Goal: Information Seeking & Learning: Compare options

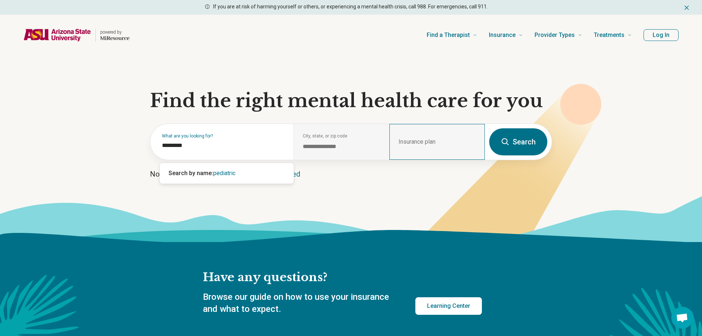
type input "*********"
click at [438, 143] on div "Insurance plan" at bounding box center [436, 142] width 95 height 36
click at [517, 144] on button "Search" at bounding box center [518, 141] width 58 height 27
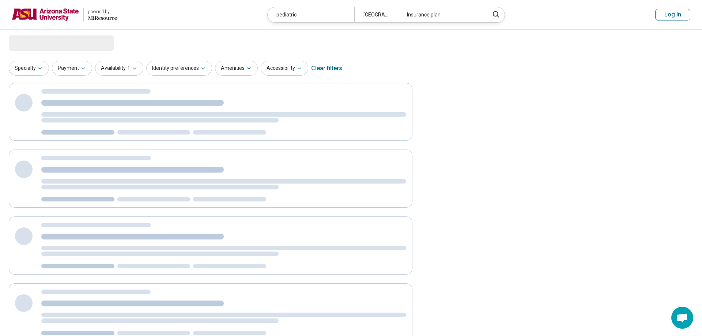
select select "***"
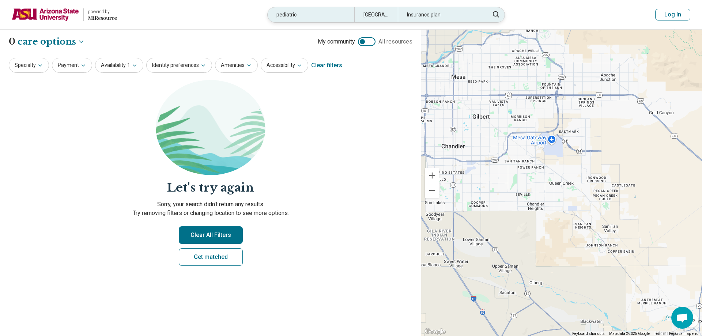
click at [421, 19] on div "Insurance plan" at bounding box center [441, 14] width 87 height 15
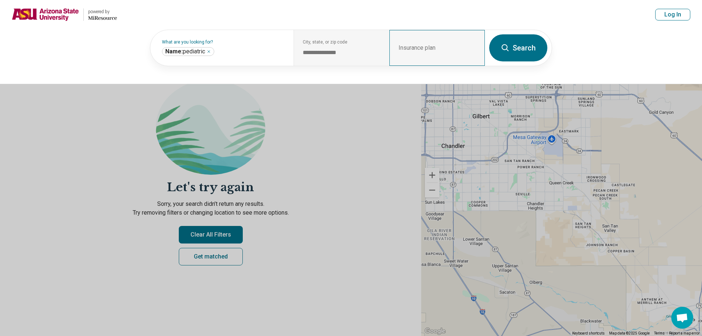
click at [415, 47] on div "Insurance plan" at bounding box center [436, 48] width 95 height 36
click at [398, 51] on div "Insurance plan" at bounding box center [436, 48] width 95 height 36
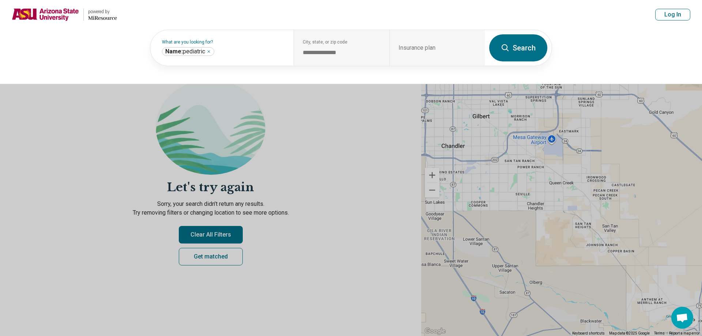
click at [322, 199] on button at bounding box center [351, 168] width 702 height 336
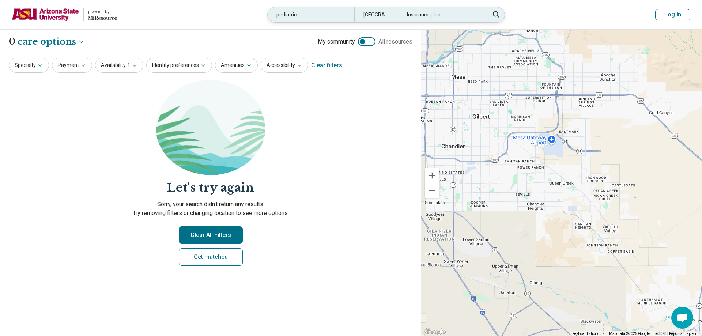
click at [317, 17] on div "pediatric" at bounding box center [311, 14] width 87 height 15
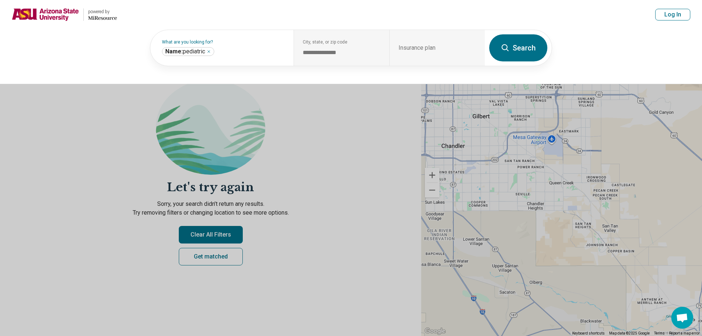
click at [318, 18] on header "powered by Miresource logo pediatric Queen Creek, AZ Insurance plan Log In" at bounding box center [351, 15] width 702 height 30
click at [211, 52] on icon "Remove" at bounding box center [209, 51] width 4 height 4
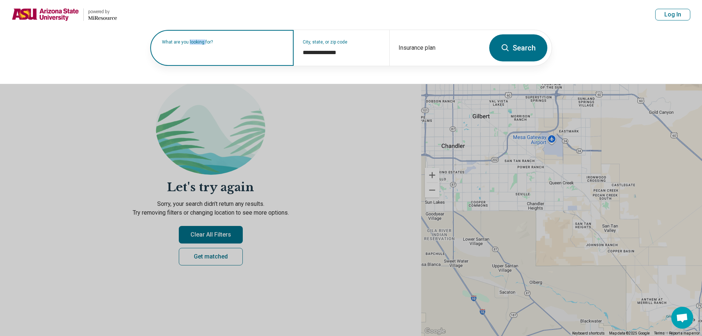
click at [212, 44] on label "What are you looking for?" at bounding box center [223, 42] width 123 height 4
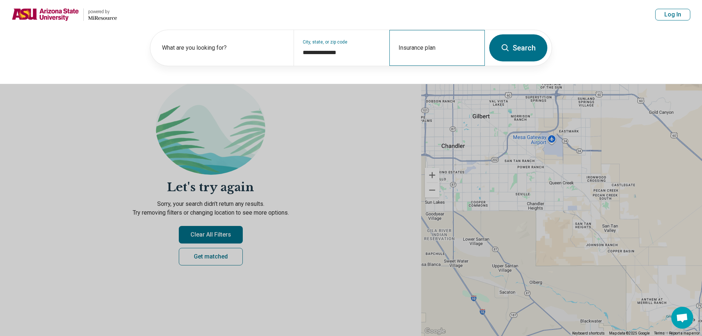
click at [416, 46] on div "Insurance plan" at bounding box center [436, 48] width 95 height 36
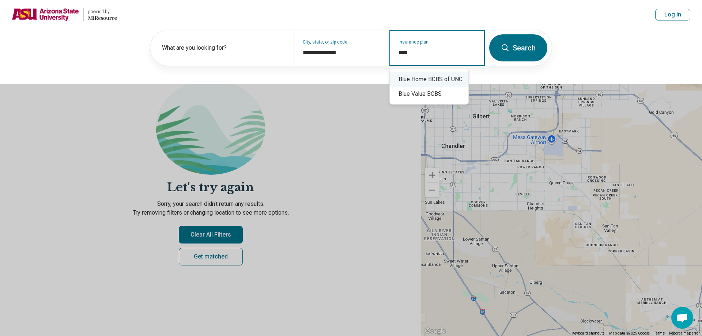
click at [427, 56] on input "****" at bounding box center [438, 52] width 78 height 9
type input "********"
click at [434, 83] on div "Blue Cross Blue Shield" at bounding box center [429, 79] width 79 height 15
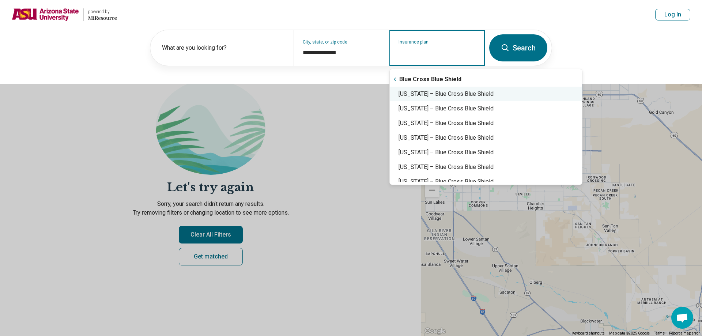
click at [437, 93] on div "Arizona – Blue Cross Blue Shield" at bounding box center [486, 94] width 192 height 15
type input "**********"
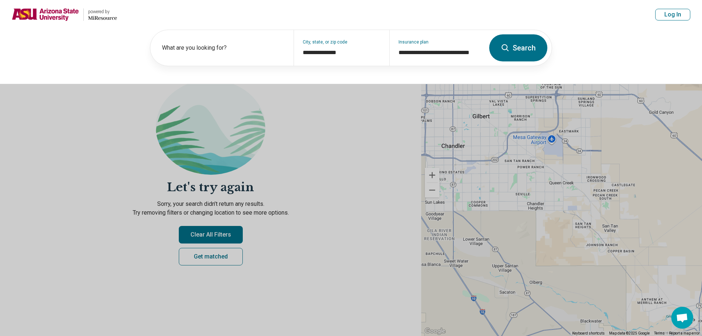
click at [519, 52] on button "Search" at bounding box center [518, 47] width 58 height 27
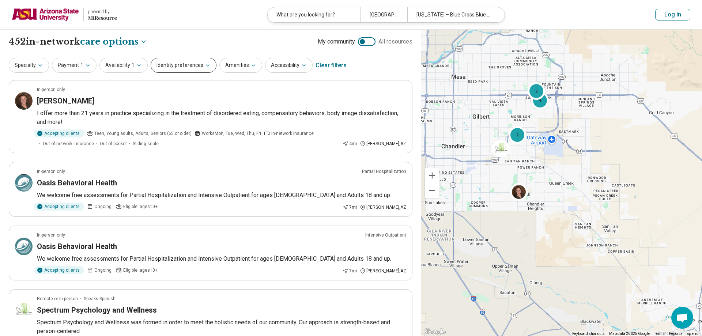
click at [201, 63] on button "Identity preferences" at bounding box center [184, 65] width 66 height 15
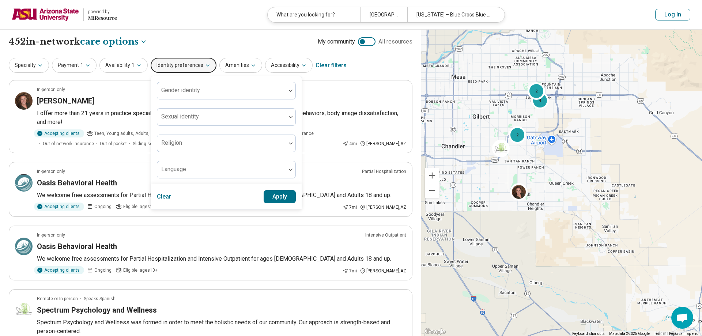
click at [201, 64] on button "Identity preferences" at bounding box center [184, 65] width 66 height 15
click at [363, 61] on div "Specialty Payment 1 Availability 1 Identity preferences Gender identity Sexual …" at bounding box center [211, 66] width 404 height 18
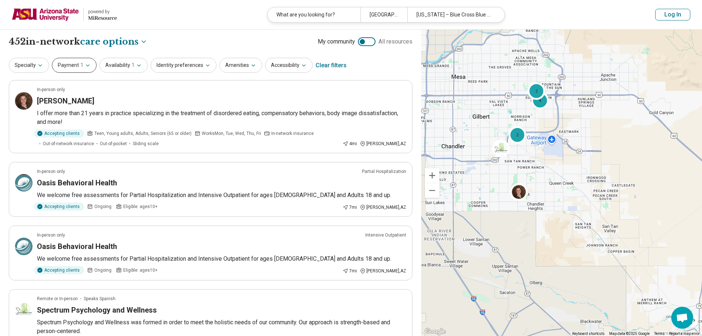
click at [85, 63] on icon "button" at bounding box center [88, 66] width 6 height 6
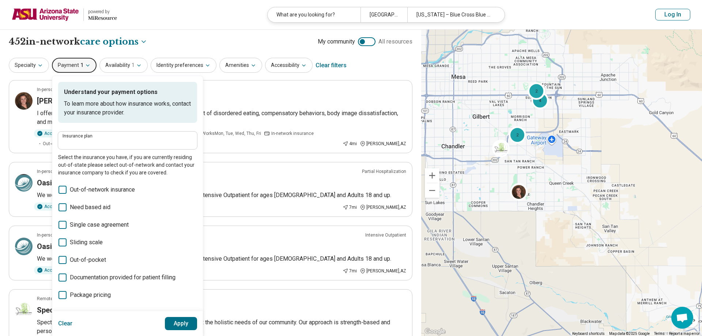
type input "**********"
click at [165, 41] on div "**********" at bounding box center [211, 41] width 404 height 12
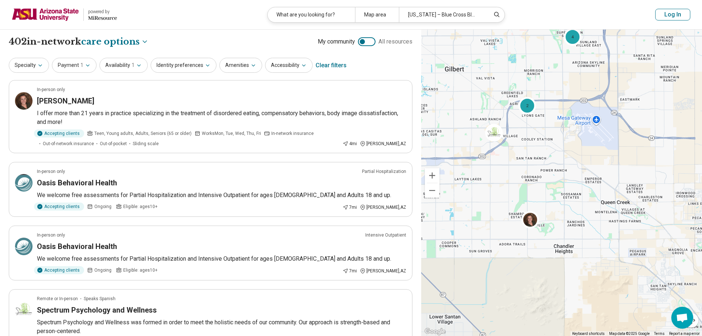
click at [497, 125] on img at bounding box center [494, 133] width 18 height 18
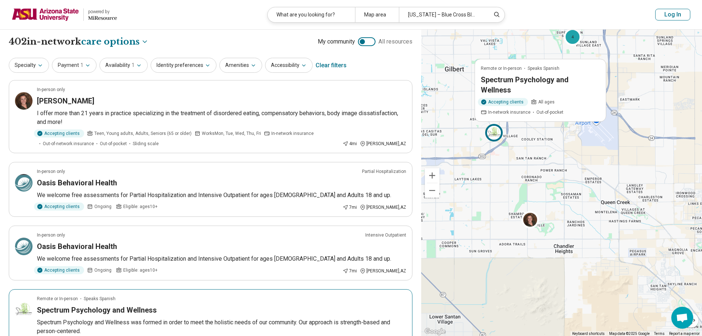
click at [505, 89] on h3 "Spectrum Psychology and Wellness" at bounding box center [540, 84] width 119 height 20
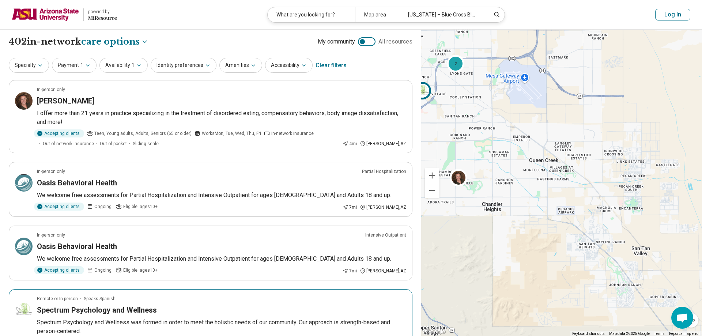
drag, startPoint x: 598, startPoint y: 181, endPoint x: 523, endPoint y: 137, distance: 87.2
click at [523, 137] on div "2 4 2" at bounding box center [561, 183] width 281 height 307
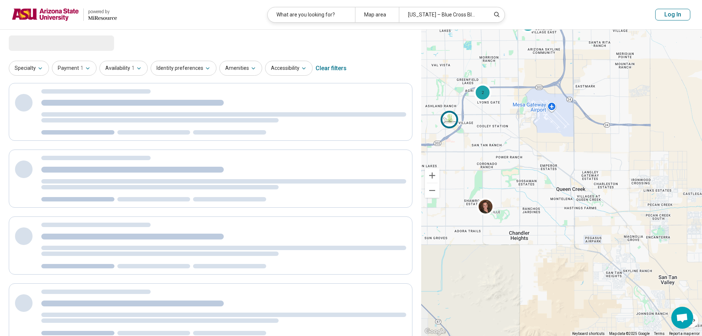
drag, startPoint x: 525, startPoint y: 137, endPoint x: 555, endPoint y: 169, distance: 43.5
click at [555, 169] on div "2 4 2" at bounding box center [561, 183] width 281 height 307
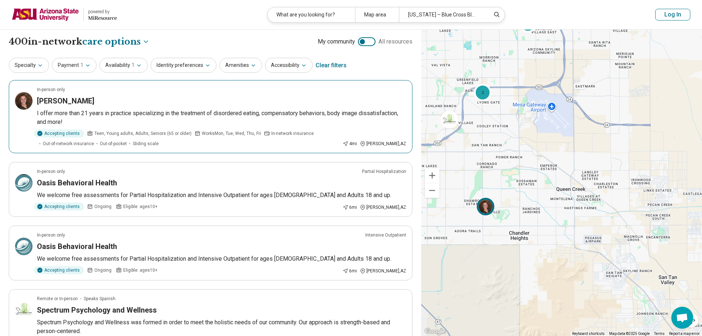
click at [483, 206] on img at bounding box center [486, 207] width 18 height 18
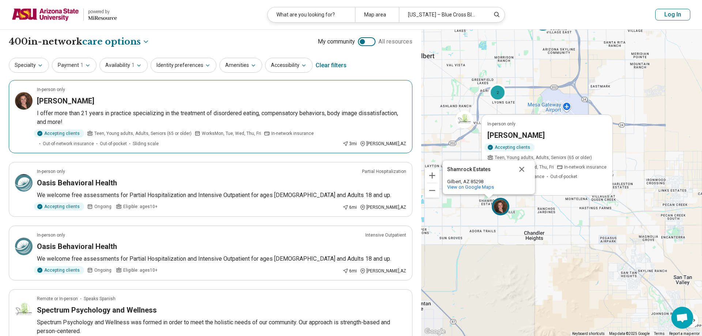
click at [295, 117] on p "I offer more than 21 years in practice specializing in the treatment of disorde…" at bounding box center [221, 118] width 369 height 18
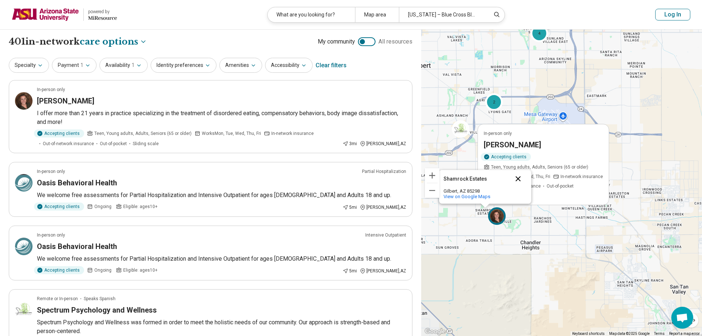
click at [514, 178] on button "Close" at bounding box center [518, 179] width 18 height 18
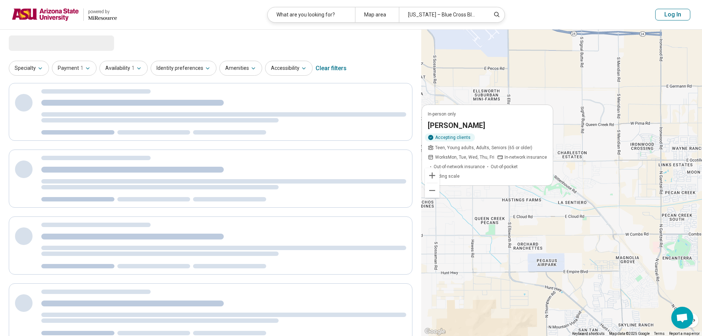
drag, startPoint x: 604, startPoint y: 224, endPoint x: 562, endPoint y: 226, distance: 41.4
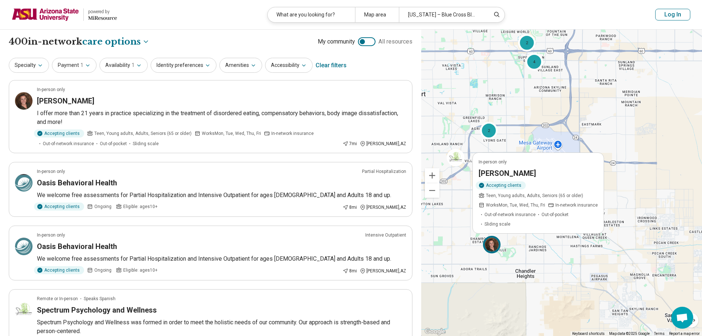
drag, startPoint x: 517, startPoint y: 246, endPoint x: 581, endPoint y: 290, distance: 78.4
click at [581, 290] on div "In-person only Monika Peterson Accepting clients Teen, Young adults, Adults, Se…" at bounding box center [561, 183] width 281 height 307
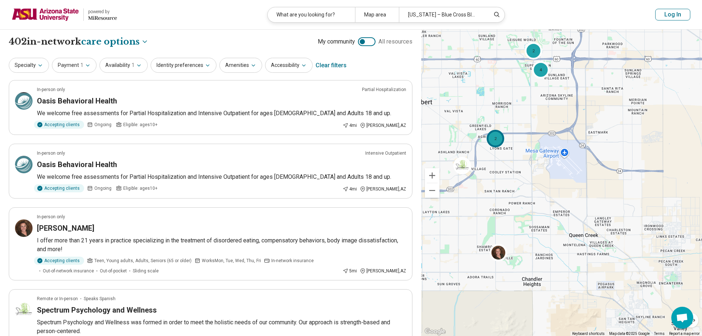
click at [502, 140] on div "2" at bounding box center [496, 139] width 18 height 18
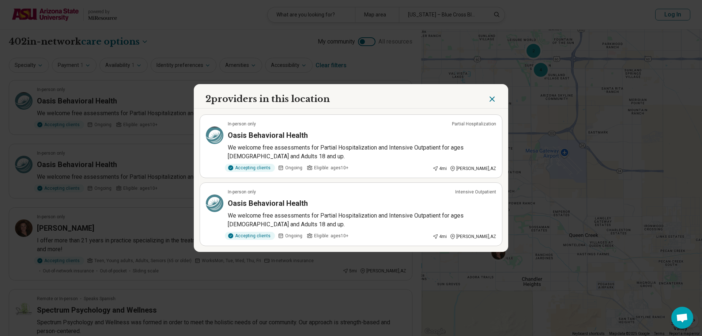
click at [359, 216] on p "We welcome free assessments for Partial Hospitalization and Intensive Outpatien…" at bounding box center [362, 220] width 268 height 18
click at [491, 96] on icon "Close" at bounding box center [492, 99] width 9 height 9
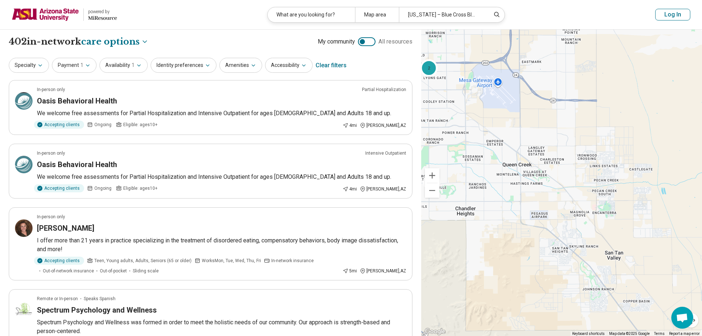
drag, startPoint x: 578, startPoint y: 110, endPoint x: 510, endPoint y: 40, distance: 97.5
click at [510, 40] on div "2 4 2" at bounding box center [561, 183] width 281 height 307
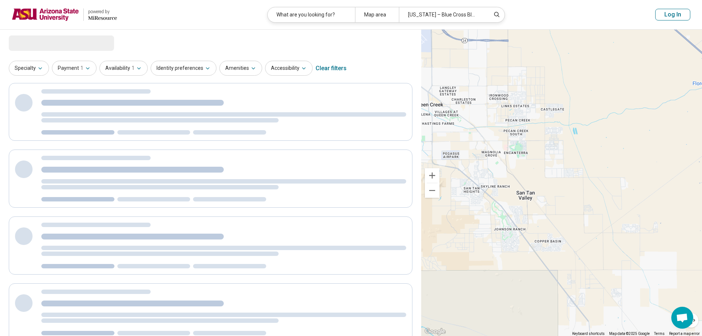
drag, startPoint x: 604, startPoint y: 189, endPoint x: 515, endPoint y: 125, distance: 109.6
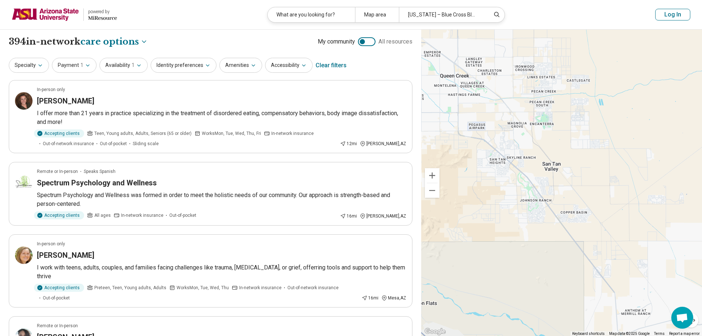
drag, startPoint x: 531, startPoint y: 160, endPoint x: 549, endPoint y: 144, distance: 23.5
click at [549, 144] on div "4 4" at bounding box center [561, 183] width 281 height 307
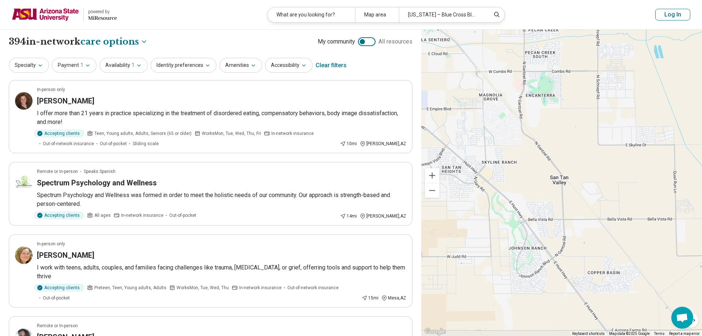
click at [370, 45] on div at bounding box center [367, 41] width 18 height 9
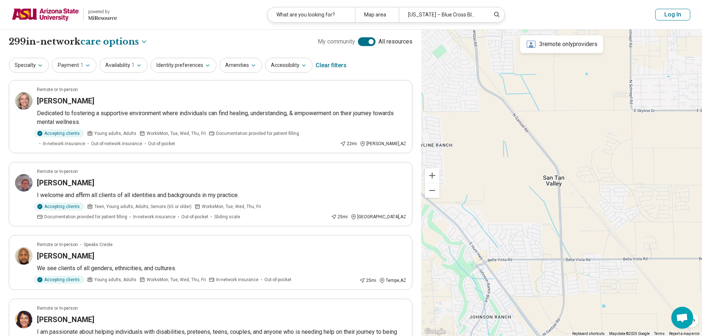
scroll to position [4, 3]
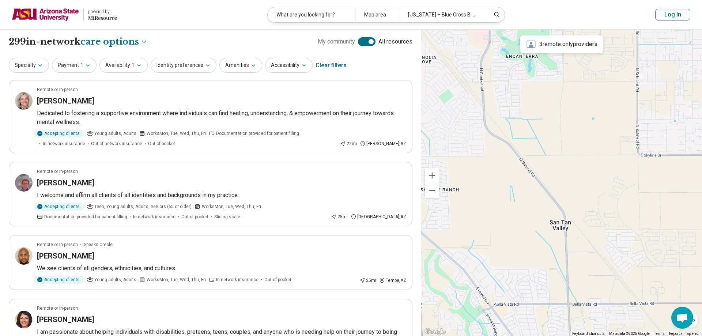
drag, startPoint x: 549, startPoint y: 116, endPoint x: 565, endPoint y: 149, distance: 37.3
click at [565, 149] on div at bounding box center [561, 183] width 281 height 307
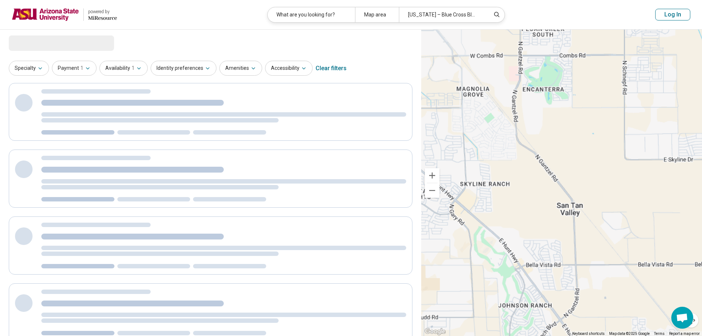
select select "***"
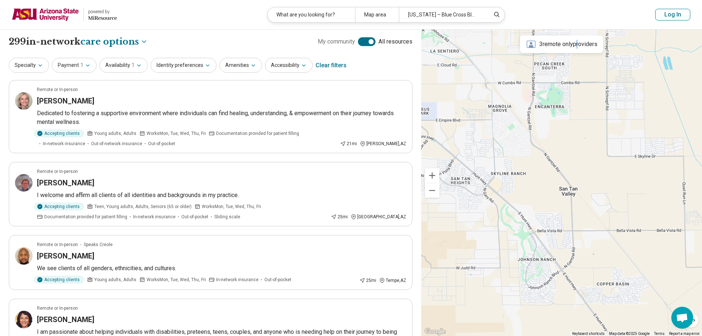
click at [579, 51] on div "3 remote only providers" at bounding box center [561, 44] width 83 height 18
click at [578, 46] on div "3 remote only providers" at bounding box center [561, 44] width 83 height 18
click at [368, 65] on div "Specialty Payment 1 Availability 1 Identity preferences Amenities Accessibility…" at bounding box center [211, 66] width 404 height 18
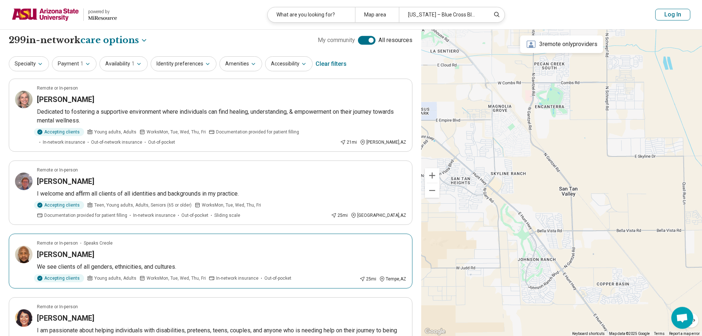
scroll to position [0, 0]
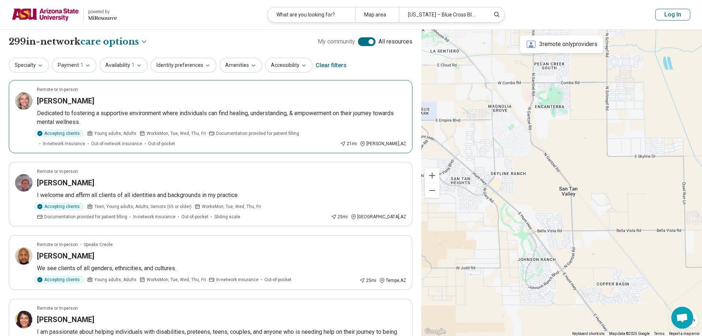
click at [178, 108] on article "Remote or In-person Kelly Huffaker Dedicated to fostering a supportive environm…" at bounding box center [211, 116] width 404 height 73
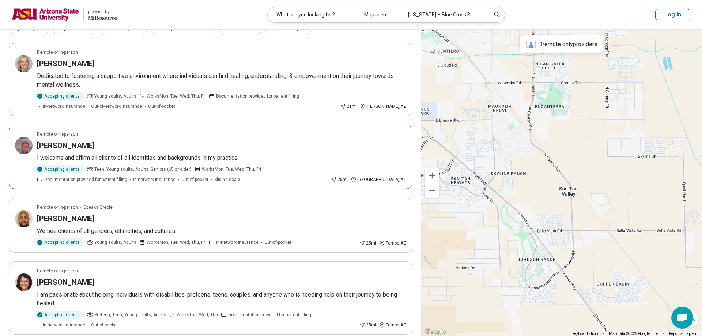
click at [174, 156] on p "I welcome and affirm all clients of all identities and backgrounds in my practi…" at bounding box center [221, 158] width 369 height 9
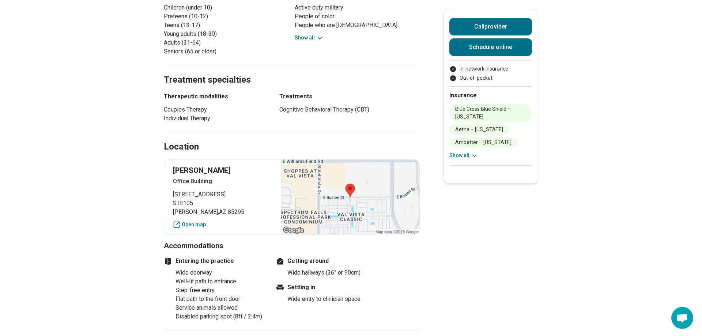
scroll to position [261, 0]
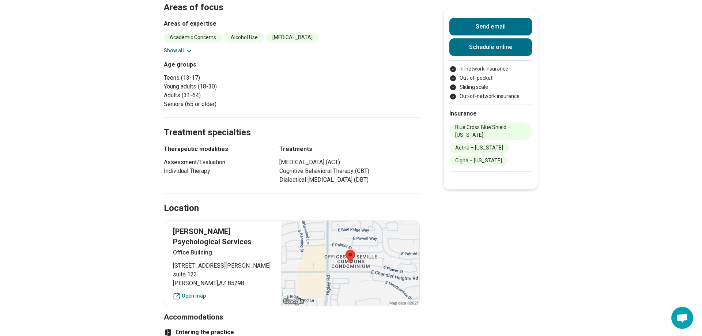
scroll to position [298, 0]
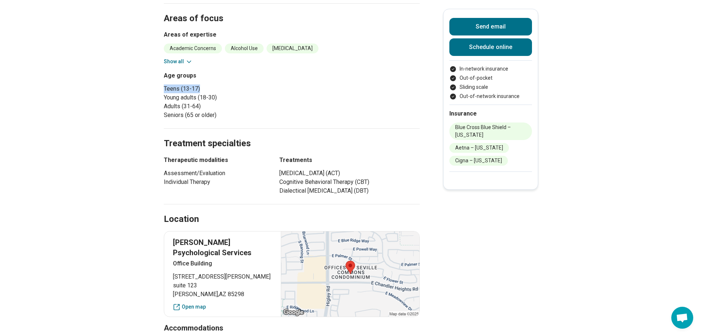
drag, startPoint x: 165, startPoint y: 91, endPoint x: 203, endPoint y: 89, distance: 38.1
click at [203, 89] on li "Teens (13-17)" at bounding box center [226, 88] width 125 height 9
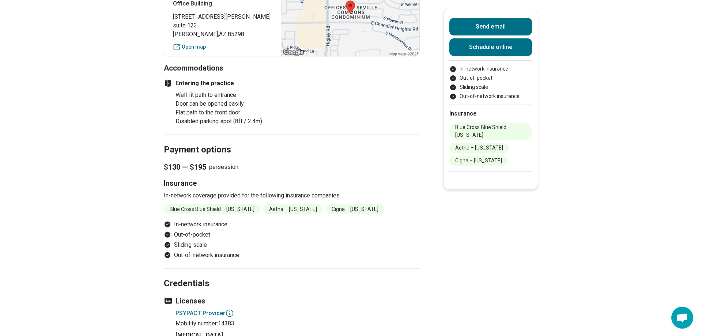
scroll to position [559, 0]
click at [197, 225] on li "In-network insurance" at bounding box center [292, 223] width 256 height 9
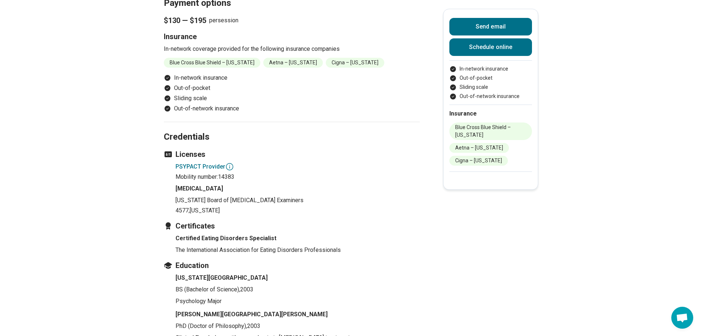
scroll to position [709, 0]
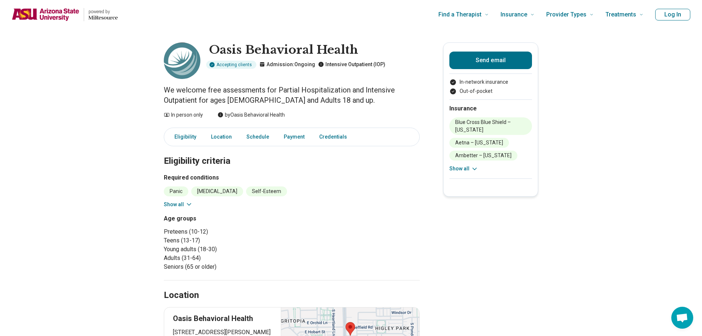
click at [192, 204] on div "Panic Bipolar Disorder Self-Esteem Borderline Personality Personality Disorders…" at bounding box center [292, 197] width 256 height 22
click at [188, 203] on icon at bounding box center [188, 204] width 7 height 7
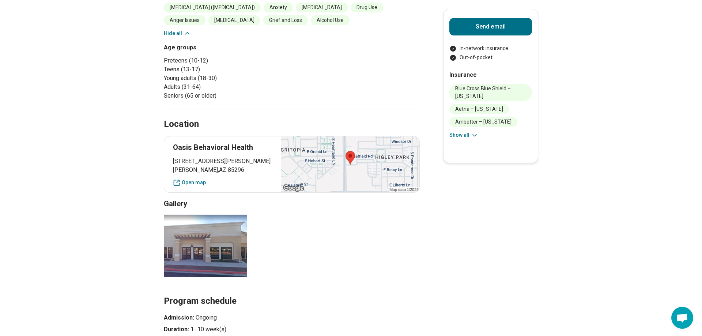
scroll to position [224, 0]
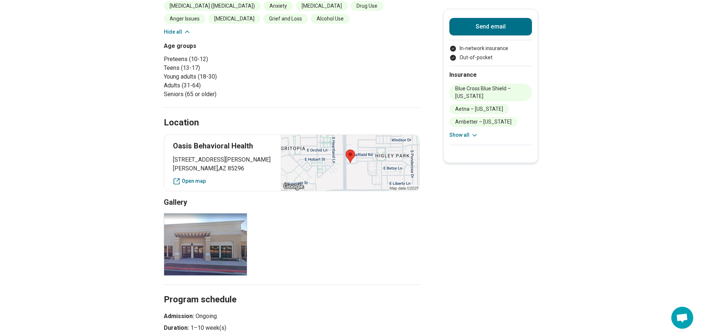
click at [372, 175] on div at bounding box center [350, 163] width 139 height 56
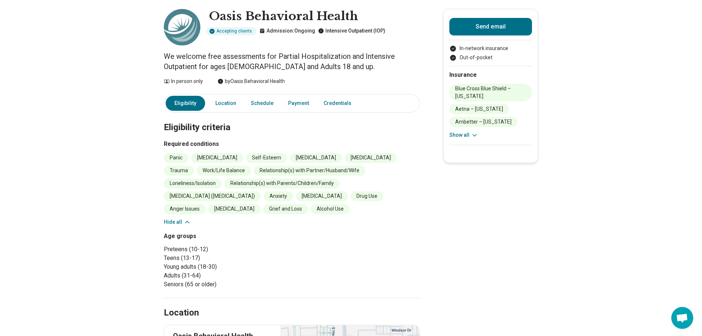
scroll to position [0, 0]
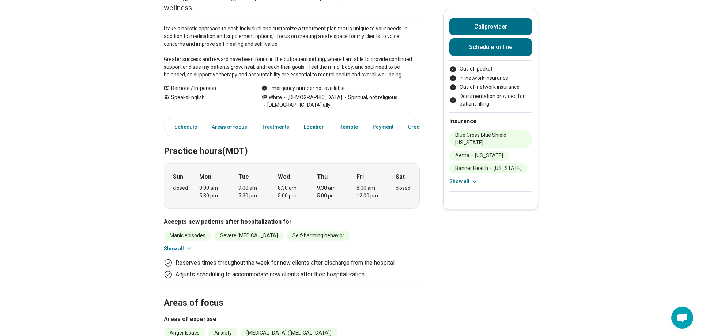
scroll to position [112, 0]
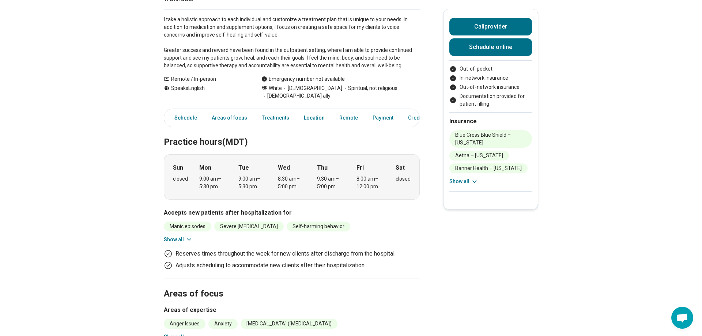
click at [189, 241] on icon at bounding box center [188, 239] width 7 height 7
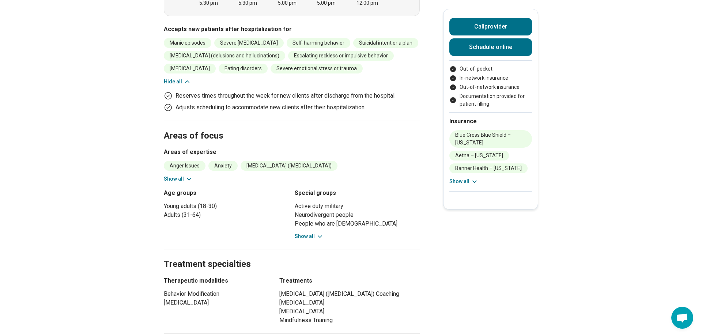
scroll to position [298, 0]
